Goal: Information Seeking & Learning: Learn about a topic

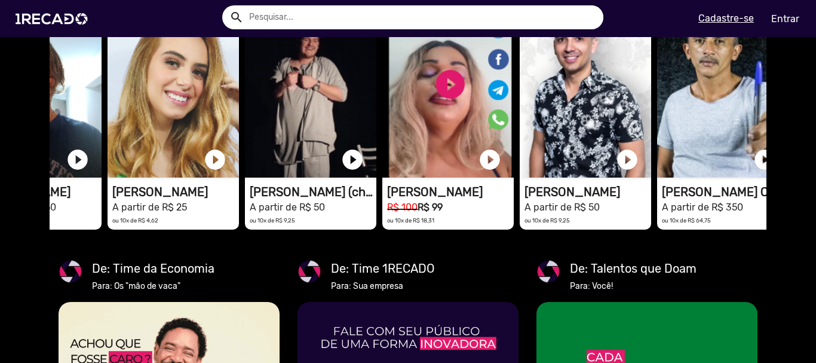
drag, startPoint x: 731, startPoint y: 170, endPoint x: 815, endPoint y: 195, distance: 87.9
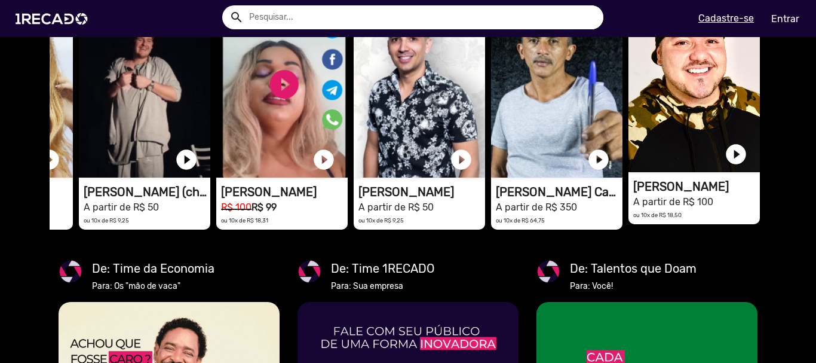
drag, startPoint x: 640, startPoint y: 156, endPoint x: 716, endPoint y: 153, distance: 75.9
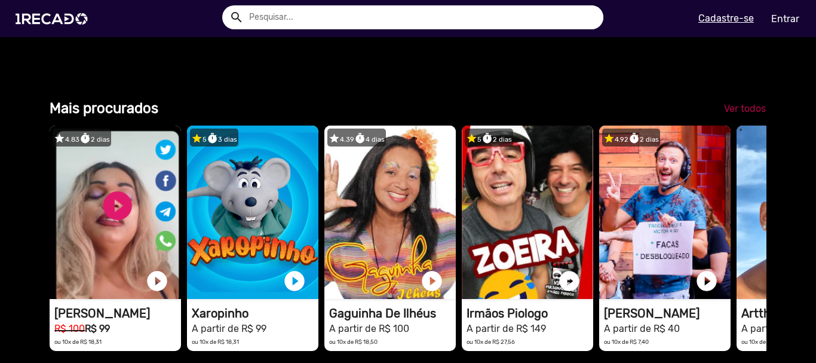
click at [751, 114] on span "Ver todos" at bounding box center [745, 108] width 42 height 11
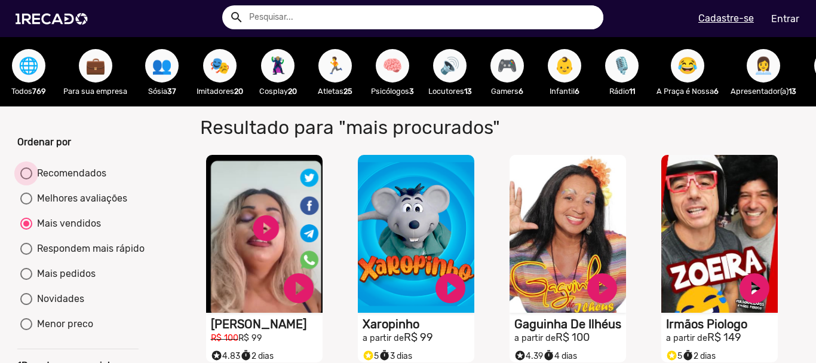
click at [87, 180] on div "Recomendados" at bounding box center [69, 173] width 74 height 14
click at [26, 180] on input "Recomendados" at bounding box center [26, 179] width 1 height 1
radio input "true"
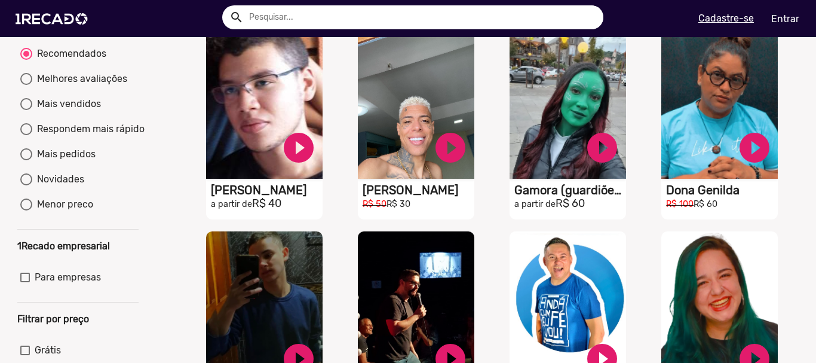
click at [99, 86] on div "Melhores avaliações" at bounding box center [79, 79] width 95 height 14
click at [26, 85] on input "Melhores avaliações" at bounding box center [26, 85] width 1 height 1
radio input "true"
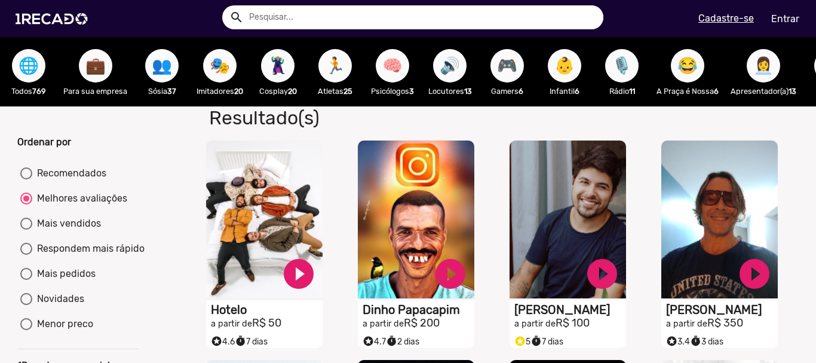
click at [72, 231] on div "Mais vendidos" at bounding box center [66, 223] width 69 height 14
click at [26, 230] on input "Mais vendidos" at bounding box center [26, 229] width 1 height 1
radio input "true"
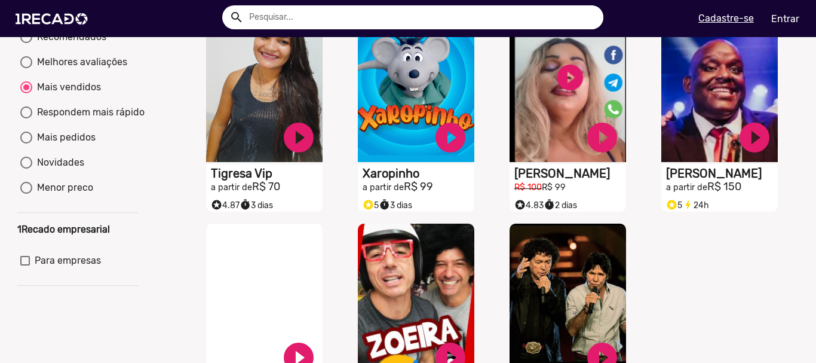
scroll to position [119, 0]
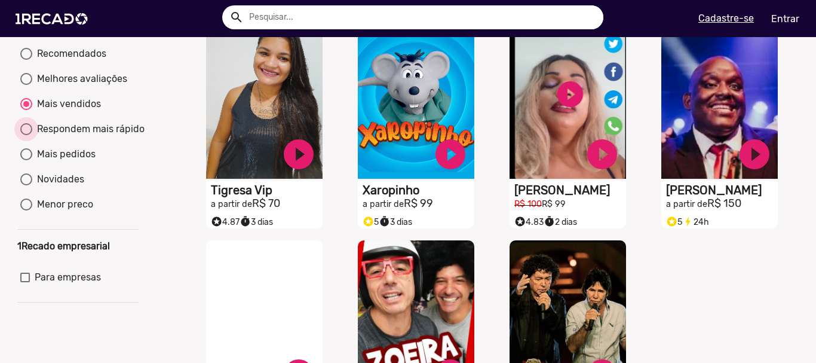
click at [129, 136] on div "Respondem mais rápido" at bounding box center [88, 129] width 112 height 14
click at [26, 136] on input "Respondem mais rápido" at bounding box center [26, 135] width 1 height 1
radio input "true"
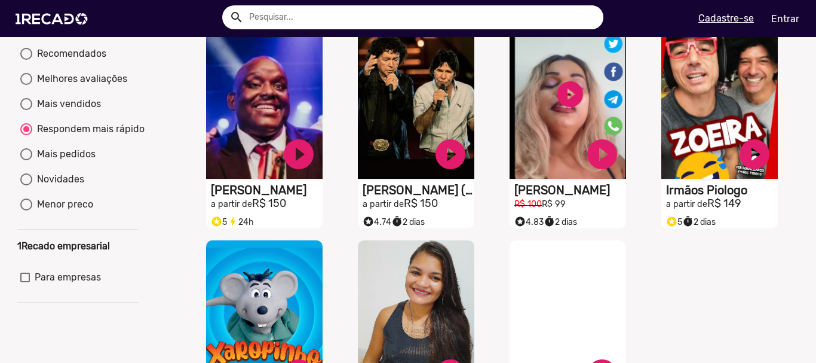
scroll to position [0, 0]
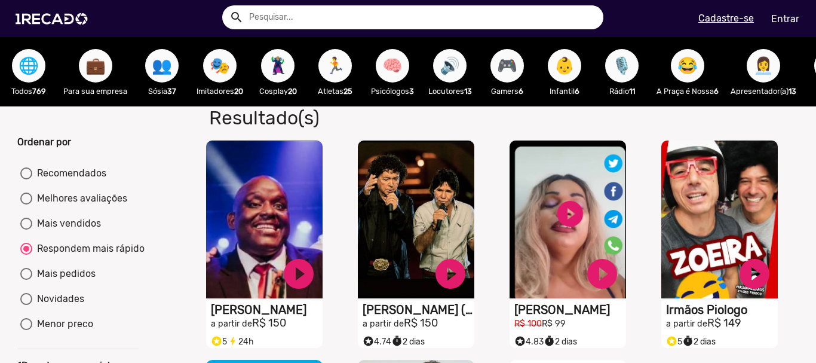
click at [79, 281] on div "Mais pedidos" at bounding box center [63, 273] width 63 height 14
click at [26, 280] on input "Mais pedidos" at bounding box center [26, 280] width 1 height 1
radio input "true"
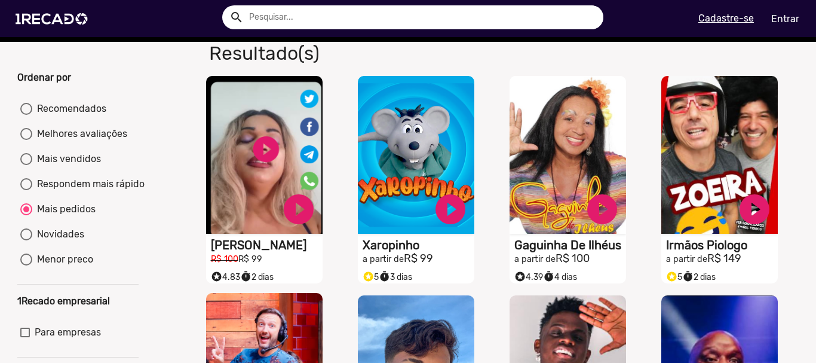
scroll to position [60, 0]
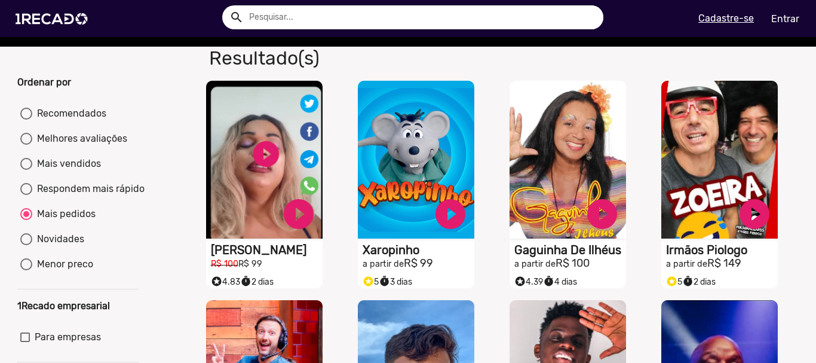
click at [44, 246] on div "Novidades" at bounding box center [58, 239] width 52 height 14
click at [26, 246] on input "Novidades" at bounding box center [26, 245] width 1 height 1
radio input "true"
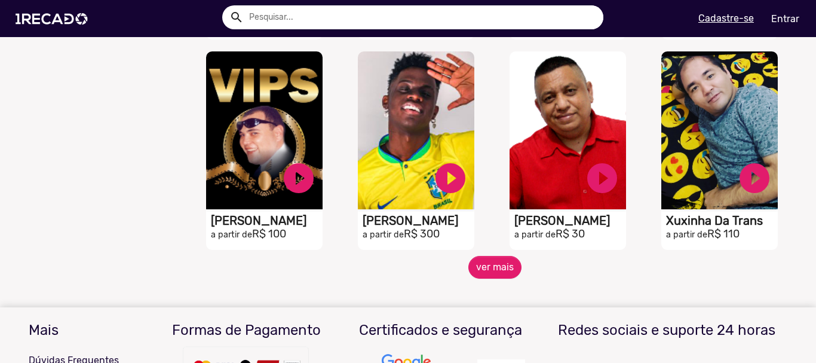
scroll to position [3046, 0]
